Goal: Task Accomplishment & Management: Manage account settings

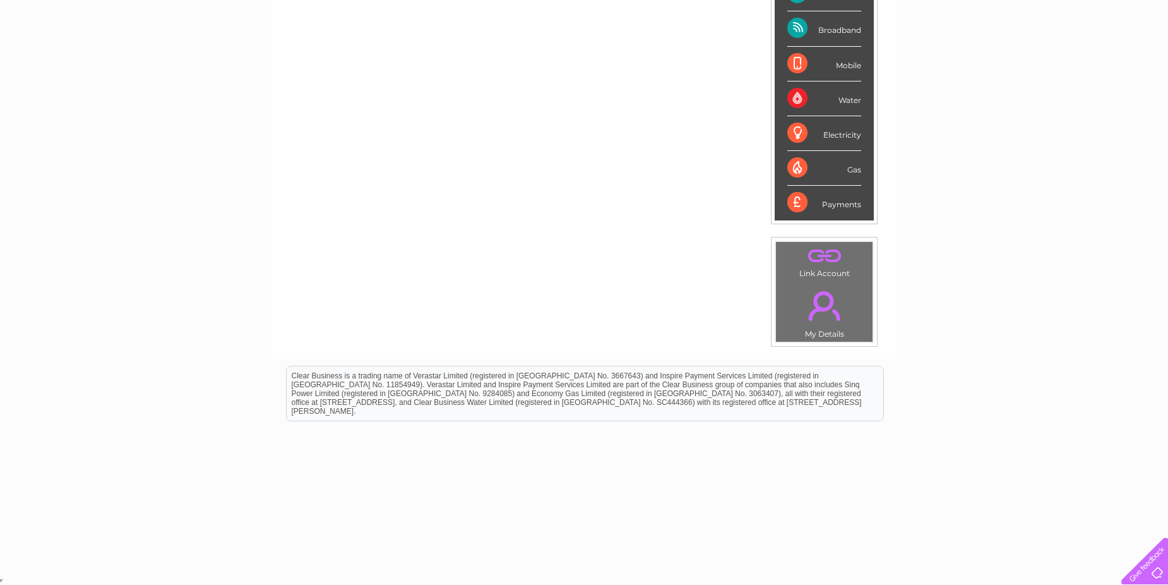
scroll to position [40, 0]
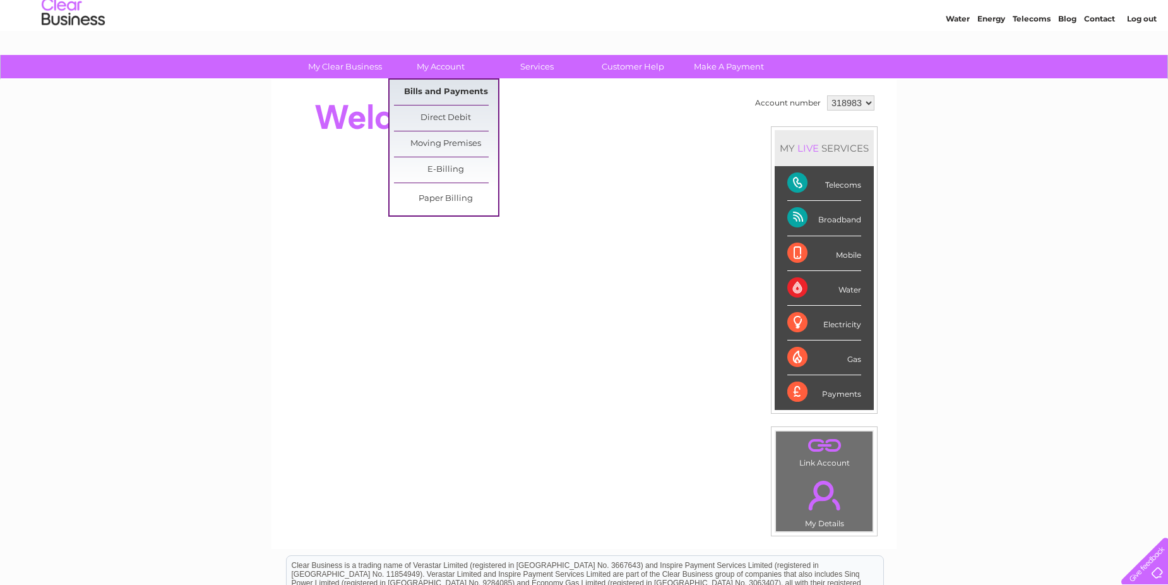
click at [462, 92] on link "Bills and Payments" at bounding box center [446, 92] width 104 height 25
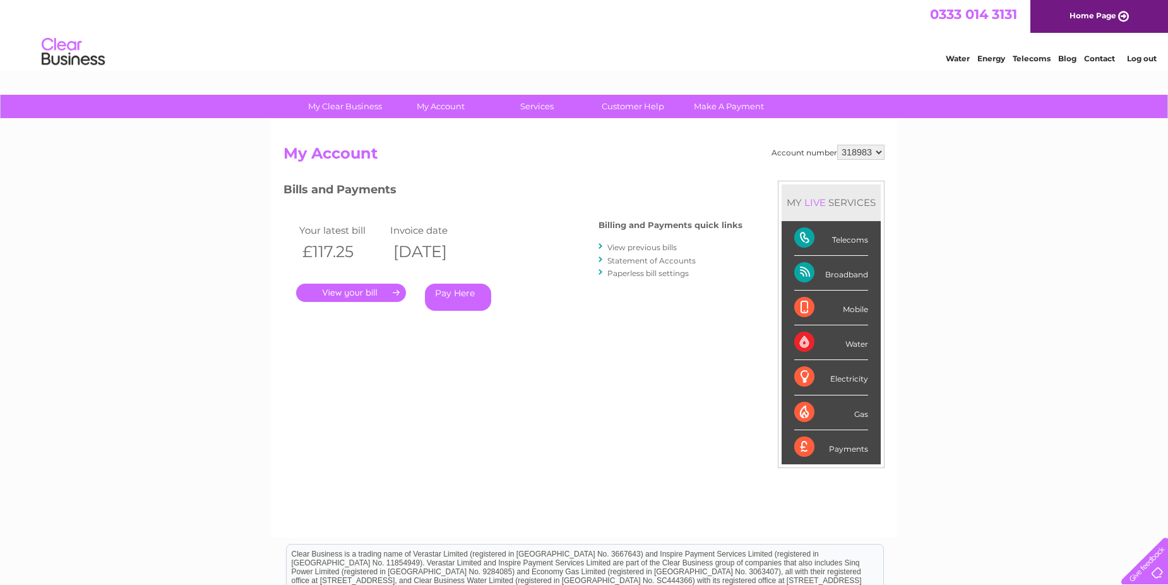
click at [861, 153] on select "318983 447525" at bounding box center [860, 152] width 47 height 15
select select "447525"
click at [837, 145] on select "318983 447525" at bounding box center [860, 152] width 47 height 15
click at [376, 288] on link "." at bounding box center [351, 292] width 110 height 18
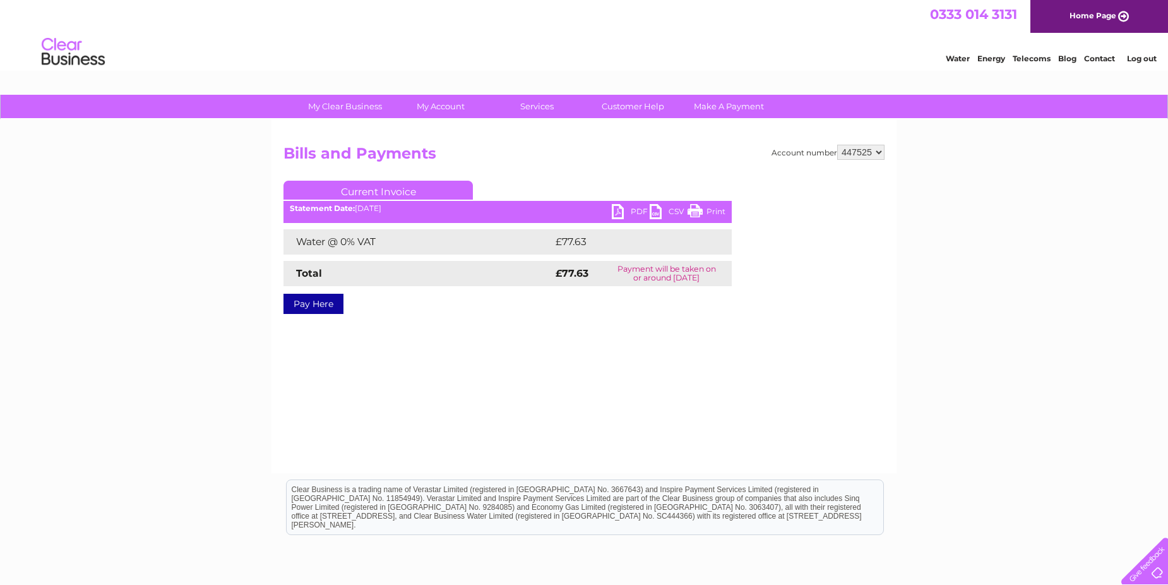
click at [621, 211] on link "PDF" at bounding box center [631, 213] width 38 height 18
